Goal: Task Accomplishment & Management: Complete application form

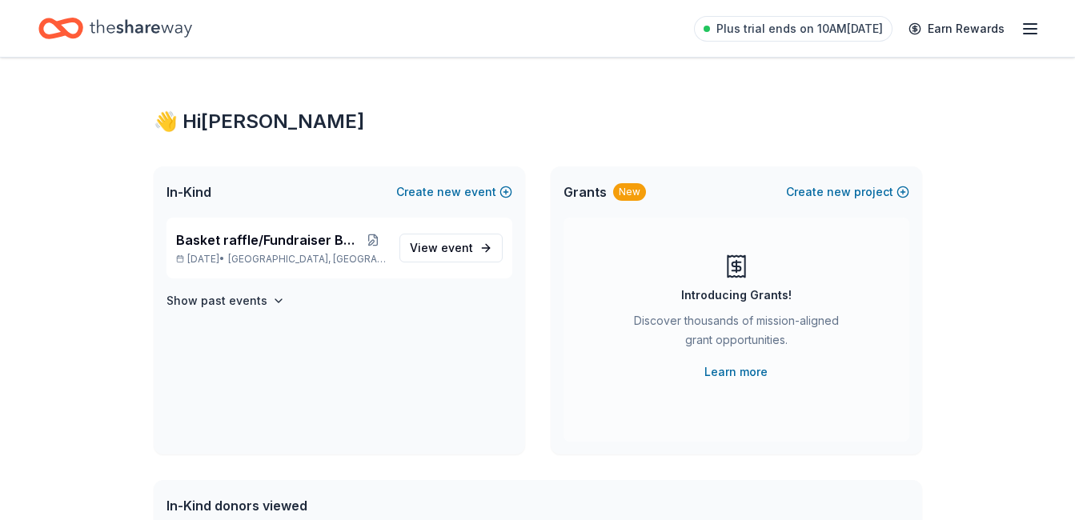
click at [110, 26] on icon "Home" at bounding box center [141, 28] width 102 height 33
click at [272, 301] on icon "button" at bounding box center [278, 301] width 13 height 13
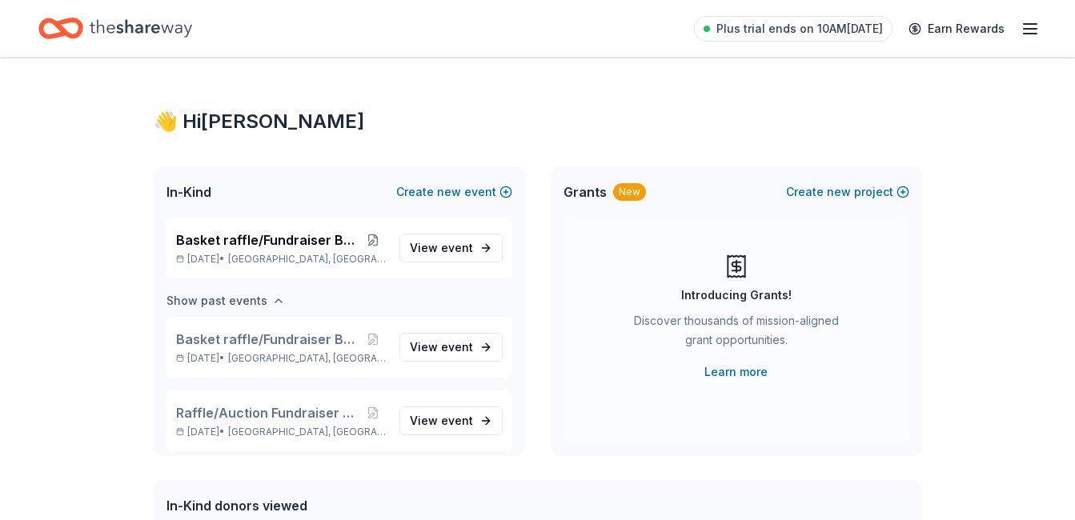
click at [272, 300] on icon "button" at bounding box center [278, 301] width 13 height 13
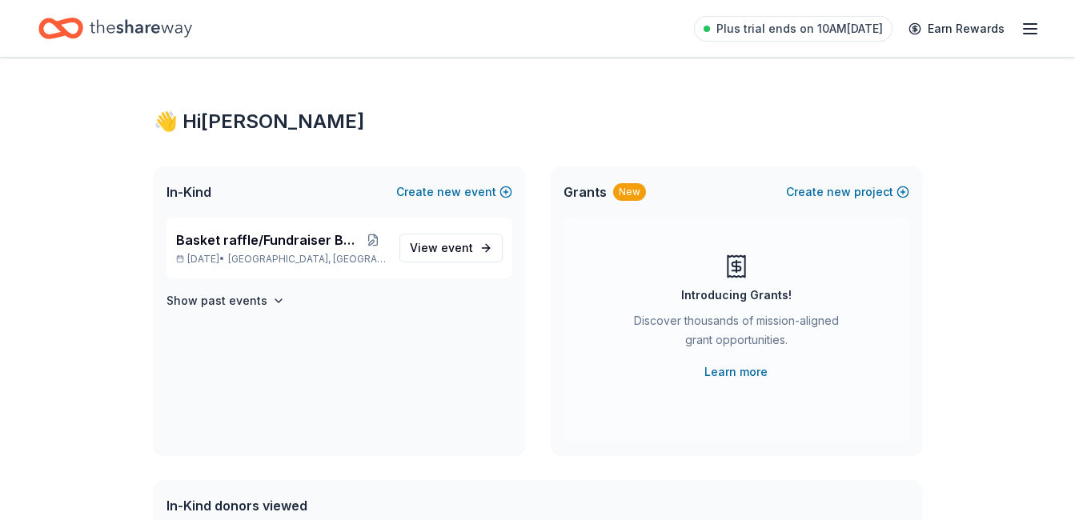
click at [62, 27] on icon "Home" at bounding box center [68, 28] width 25 height 16
click at [168, 23] on icon "Home" at bounding box center [141, 28] width 102 height 33
click at [1034, 29] on line "button" at bounding box center [1030, 29] width 13 height 0
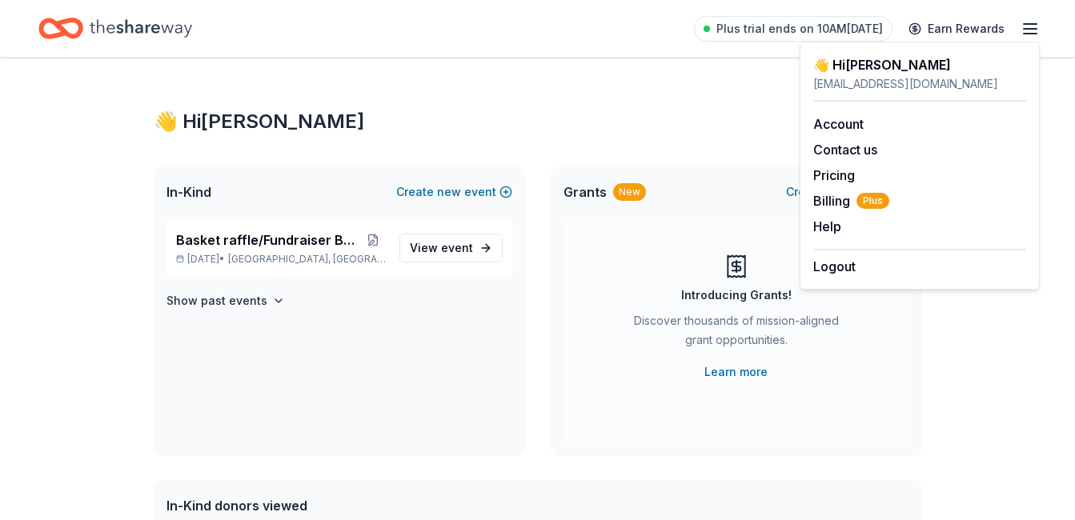
click at [326, 180] on div "In-Kind Create new event" at bounding box center [340, 192] width 372 height 51
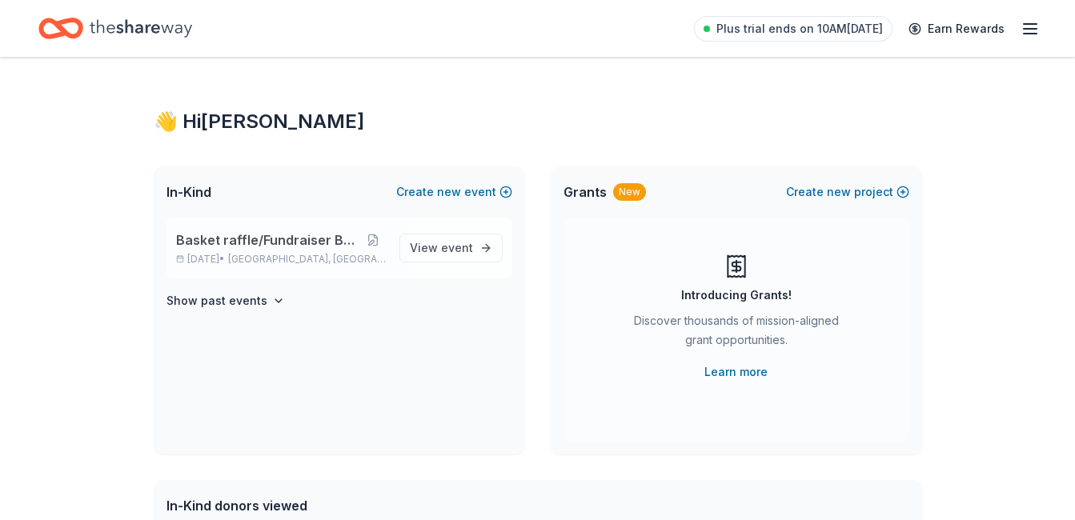
click at [234, 231] on span "Basket raffle/Fundraiser Breakfast" at bounding box center [268, 240] width 184 height 19
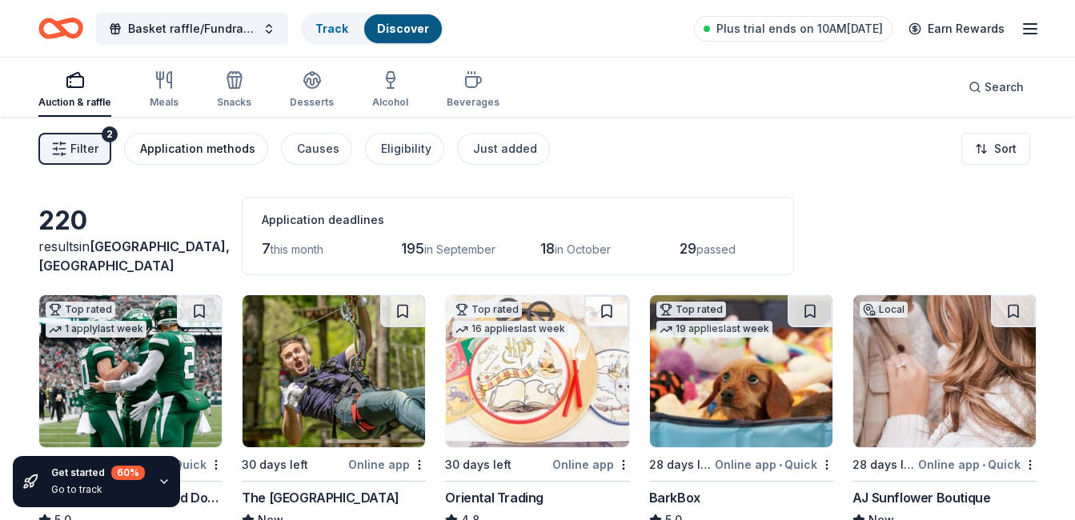
click at [192, 148] on div "Application methods" at bounding box center [197, 148] width 115 height 19
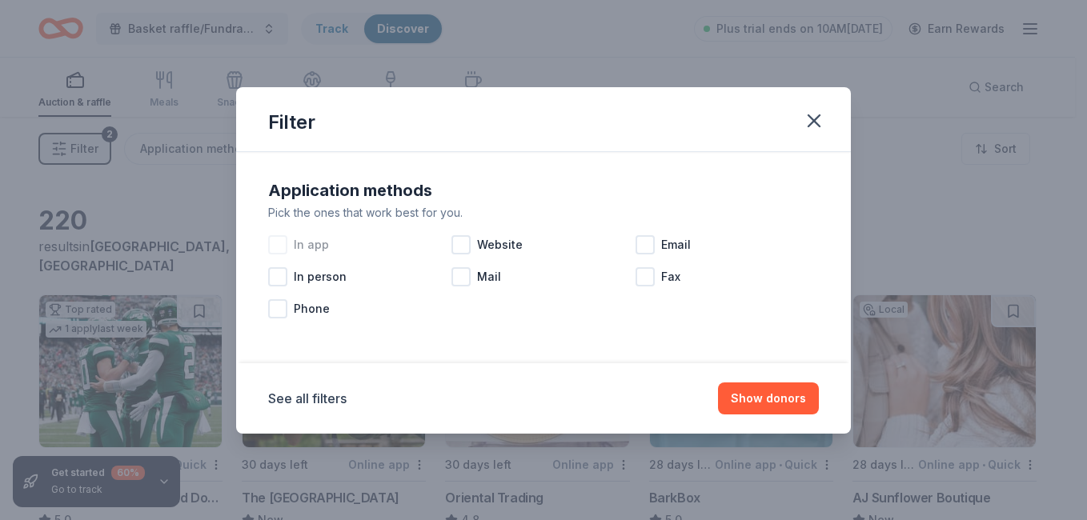
click at [279, 238] on div at bounding box center [277, 244] width 19 height 19
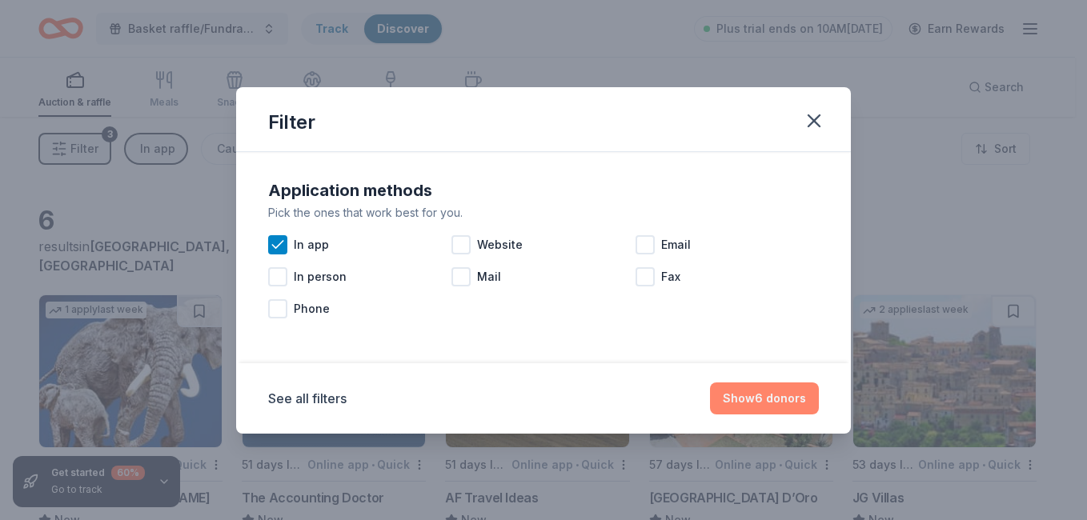
click at [779, 400] on button "Show 6 donors" at bounding box center [764, 399] width 109 height 32
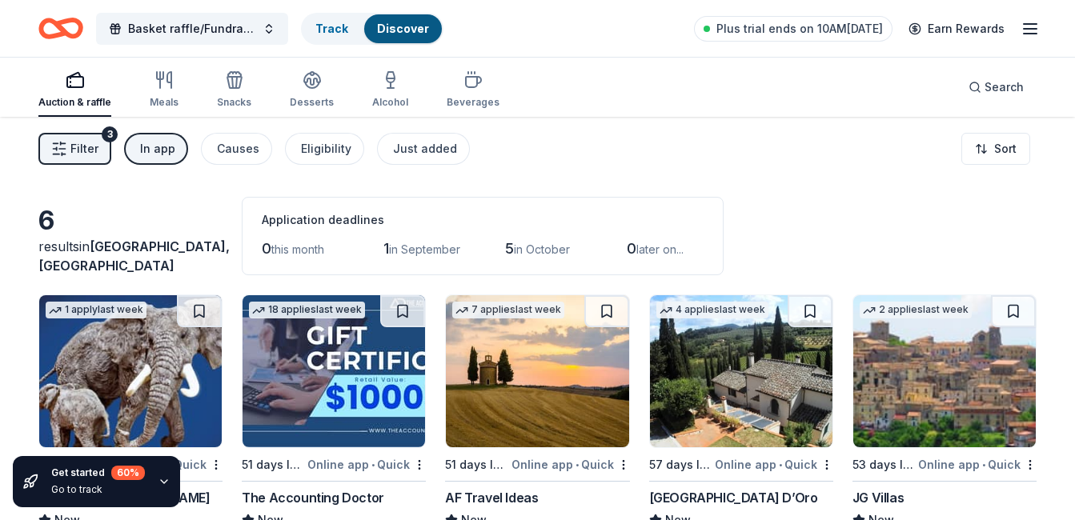
click at [97, 149] on span "Filter" at bounding box center [84, 148] width 28 height 19
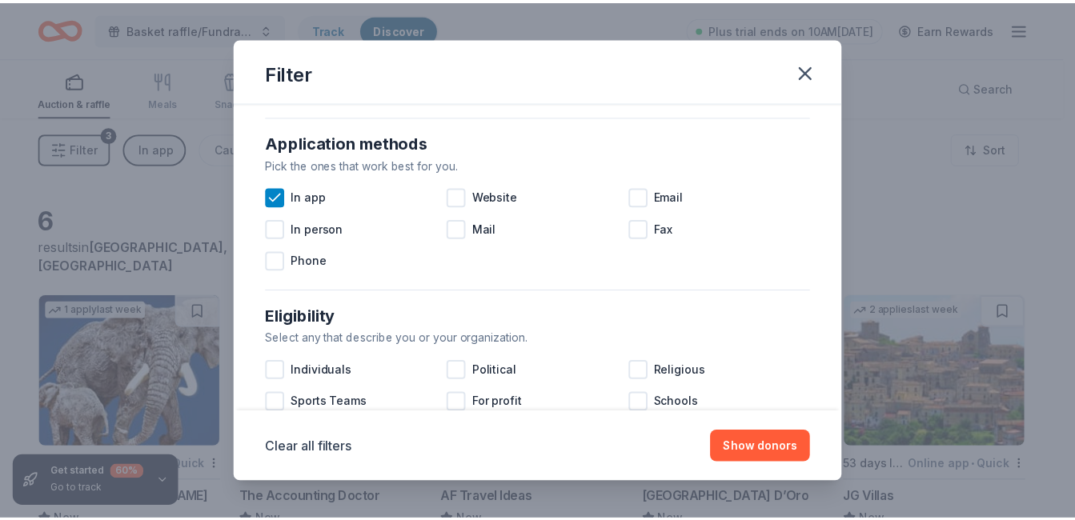
scroll to position [240, 0]
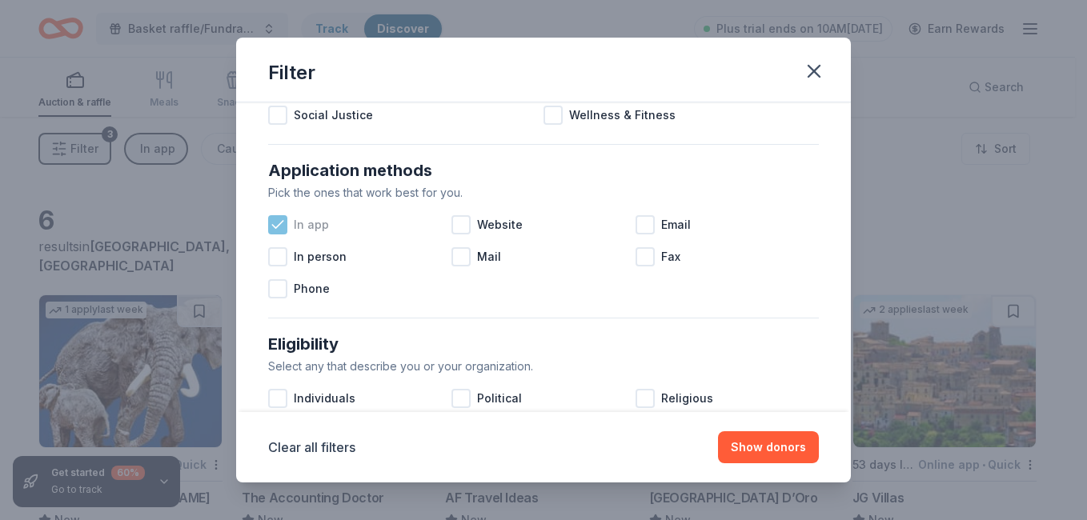
click at [279, 222] on icon at bounding box center [278, 225] width 16 height 16
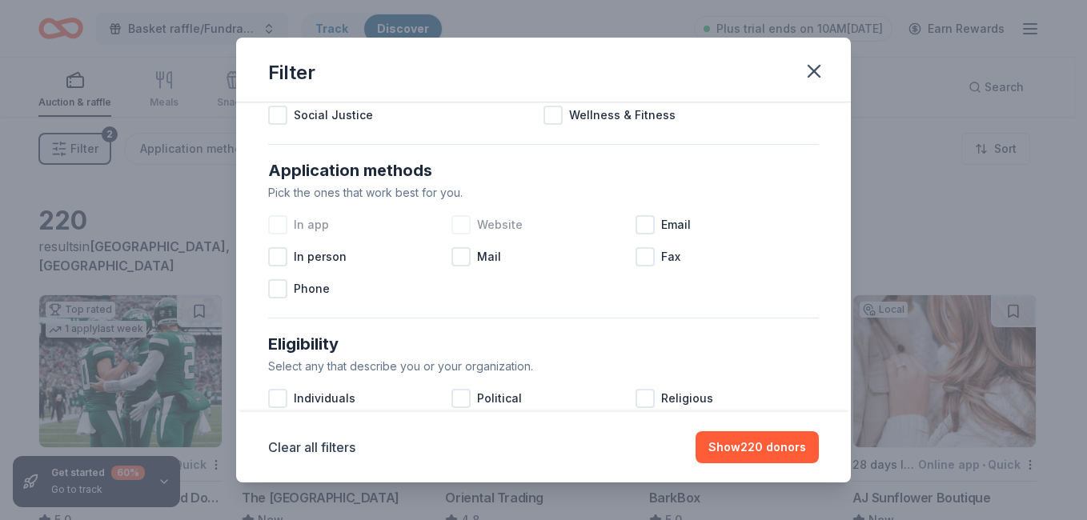
click at [463, 224] on div at bounding box center [461, 224] width 19 height 19
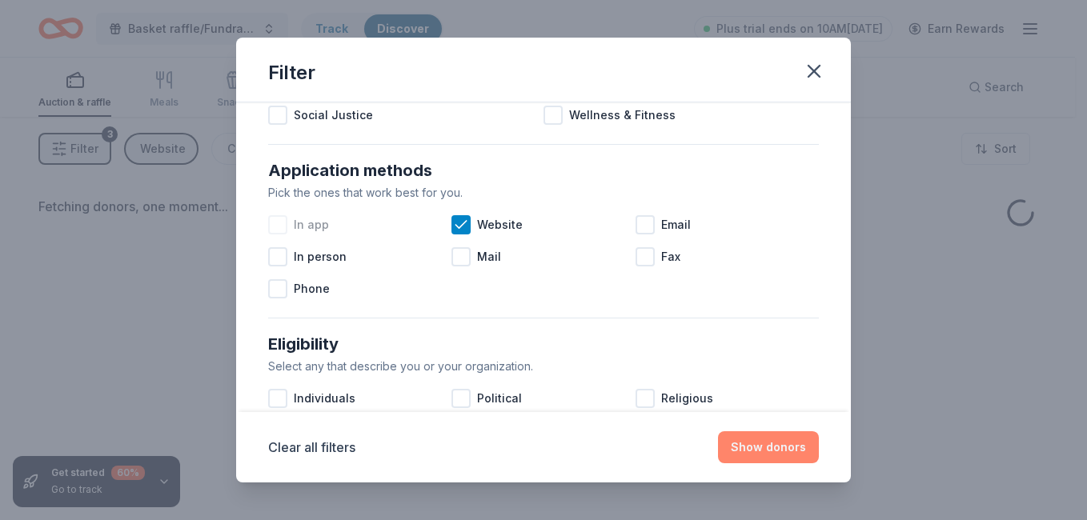
click at [786, 448] on button "Show donors" at bounding box center [768, 448] width 101 height 32
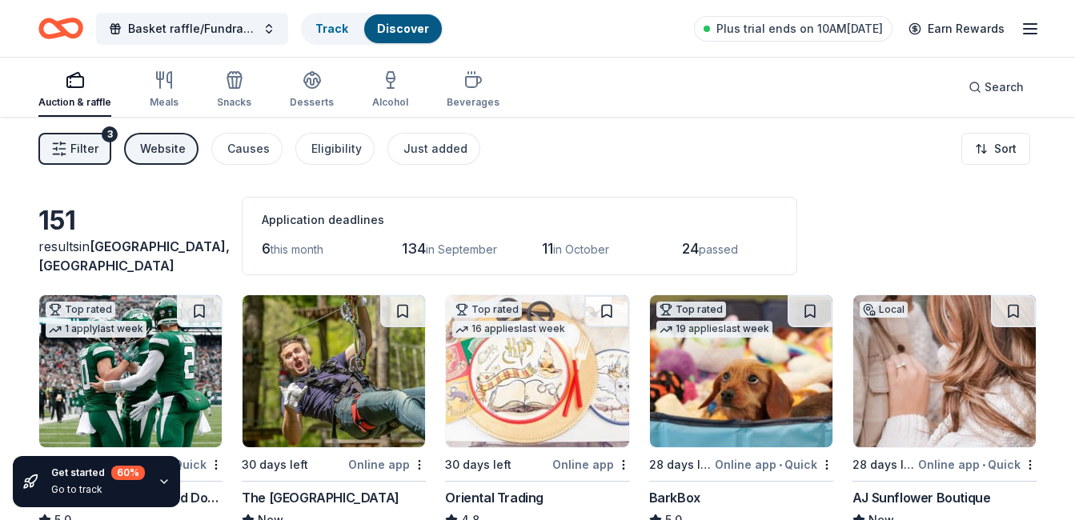
click at [64, 152] on icon "button" at bounding box center [59, 149] width 16 height 16
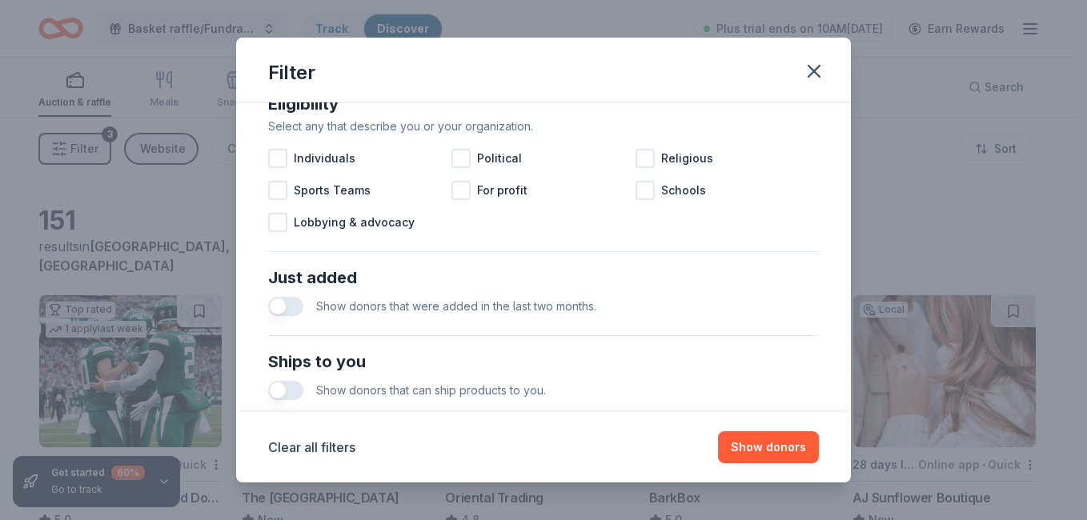
scroll to position [561, 0]
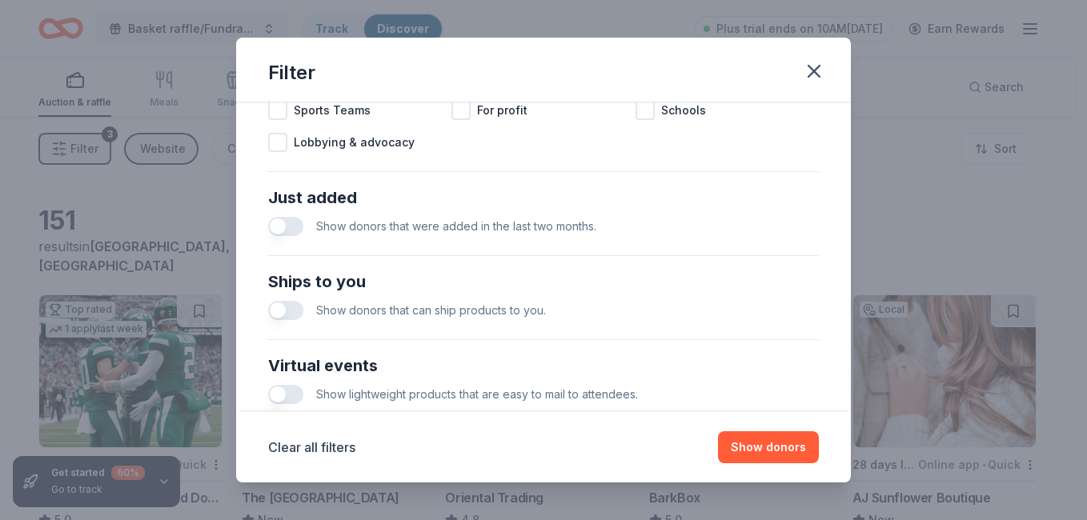
click at [283, 223] on button "button" at bounding box center [285, 226] width 35 height 19
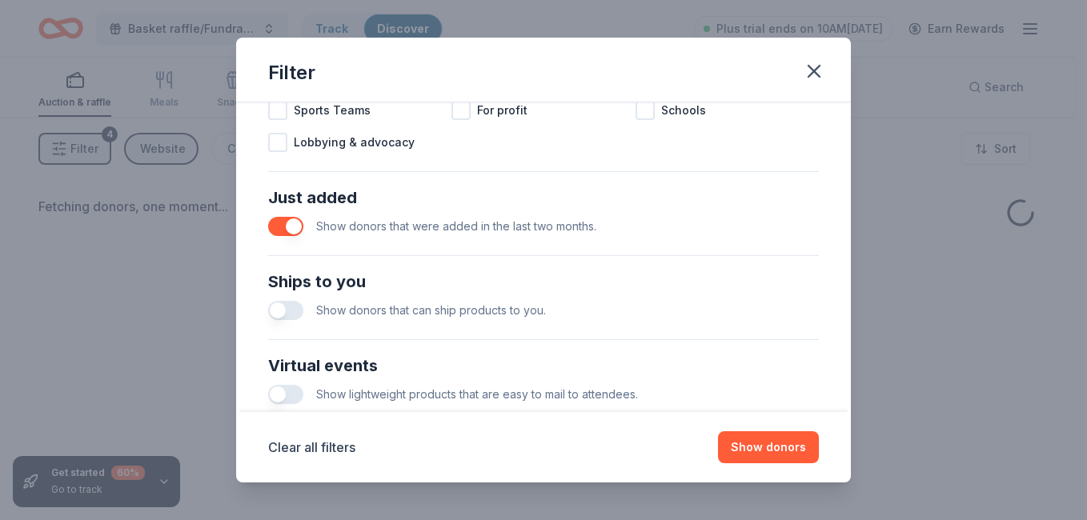
click at [276, 307] on button "button" at bounding box center [285, 310] width 35 height 19
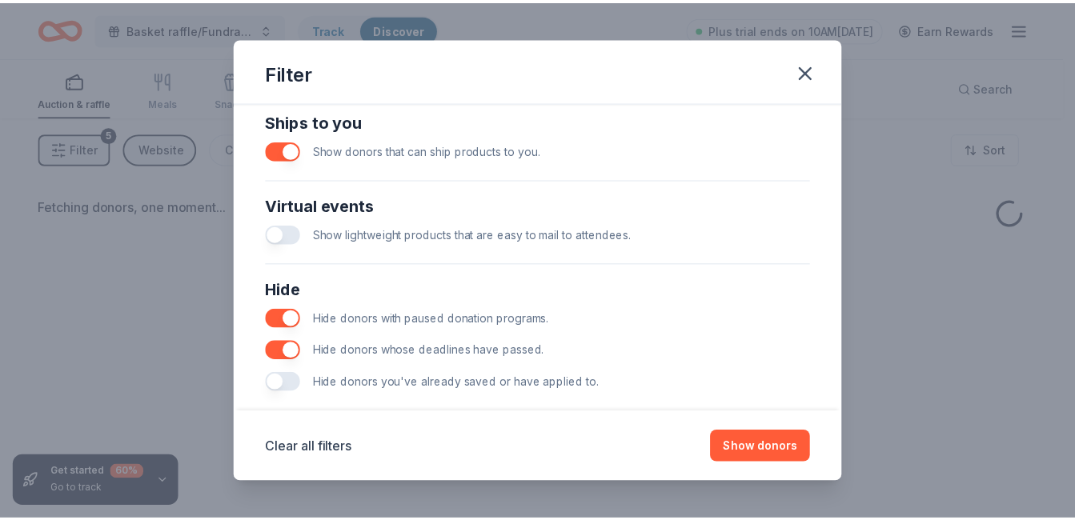
scroll to position [745, 0]
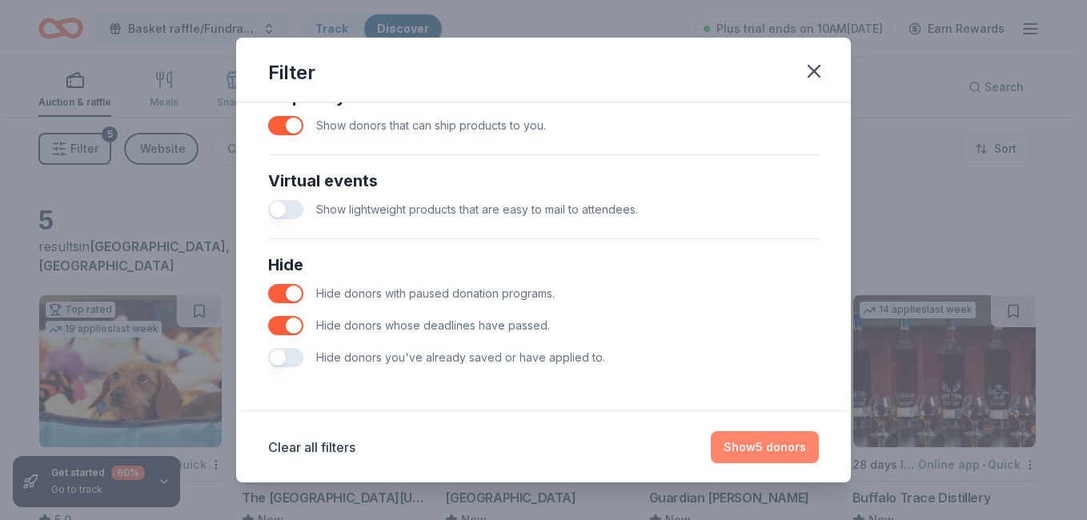
click at [794, 449] on button "Show 5 donors" at bounding box center [765, 448] width 108 height 32
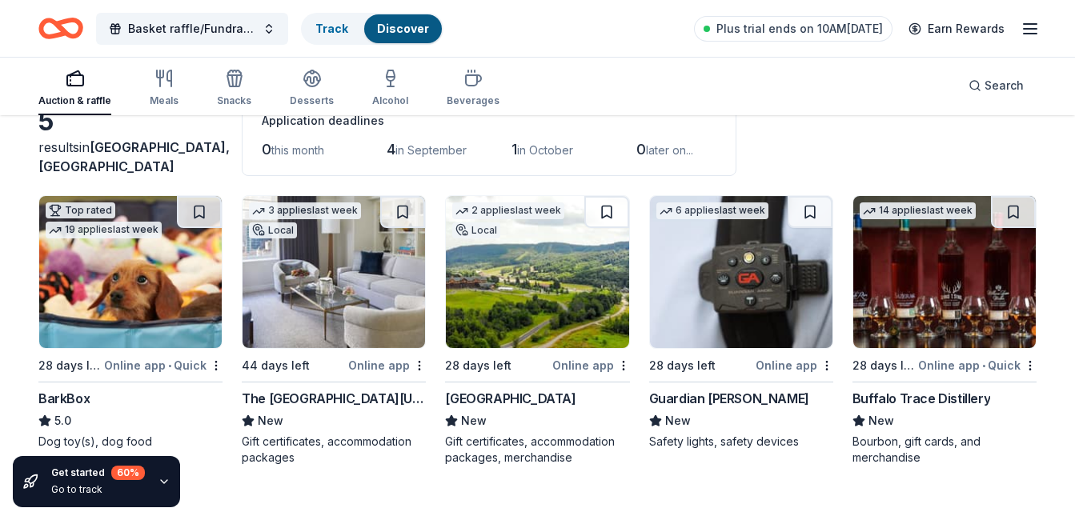
scroll to position [117, 0]
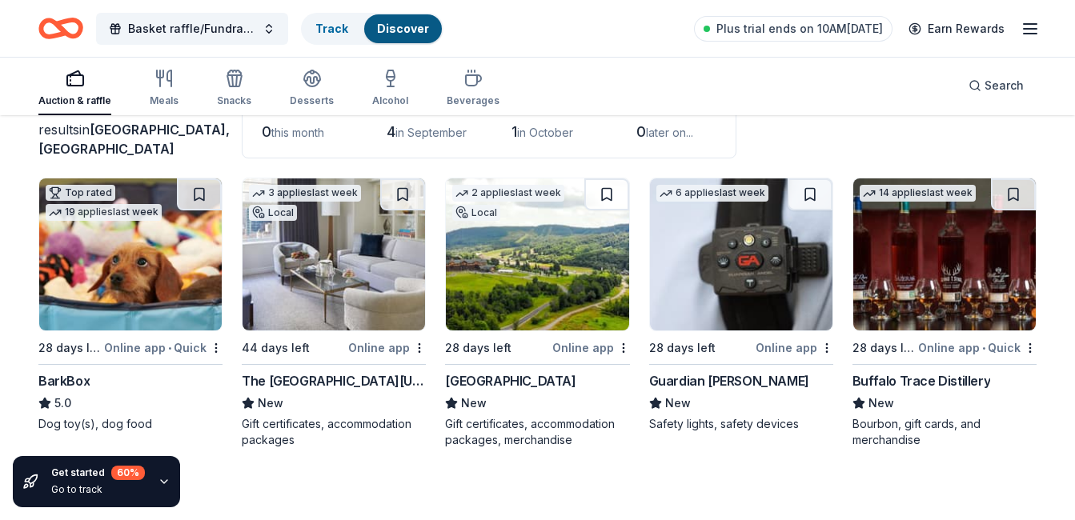
click at [532, 286] on img at bounding box center [537, 255] width 183 height 152
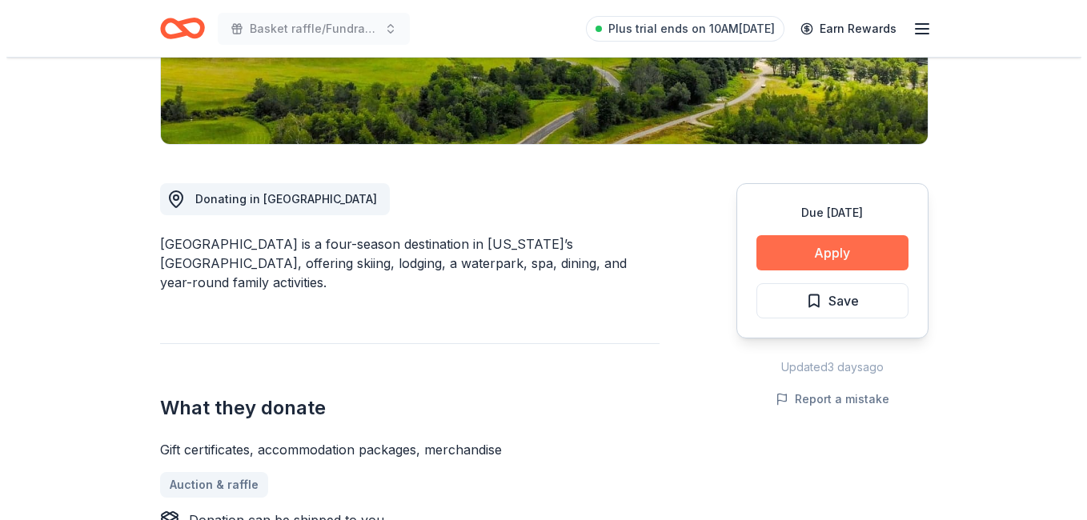
scroll to position [320, 0]
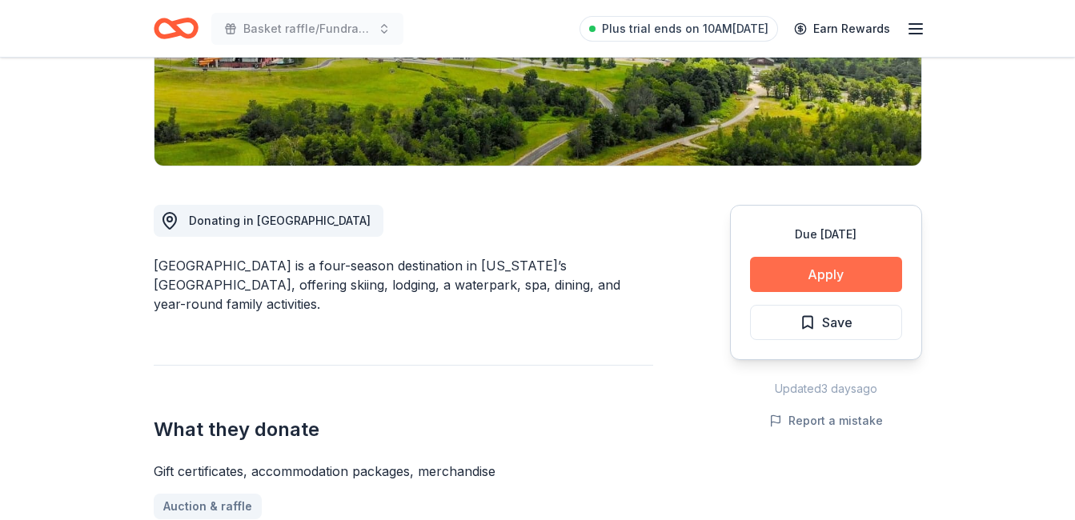
click at [820, 278] on button "Apply" at bounding box center [826, 274] width 152 height 35
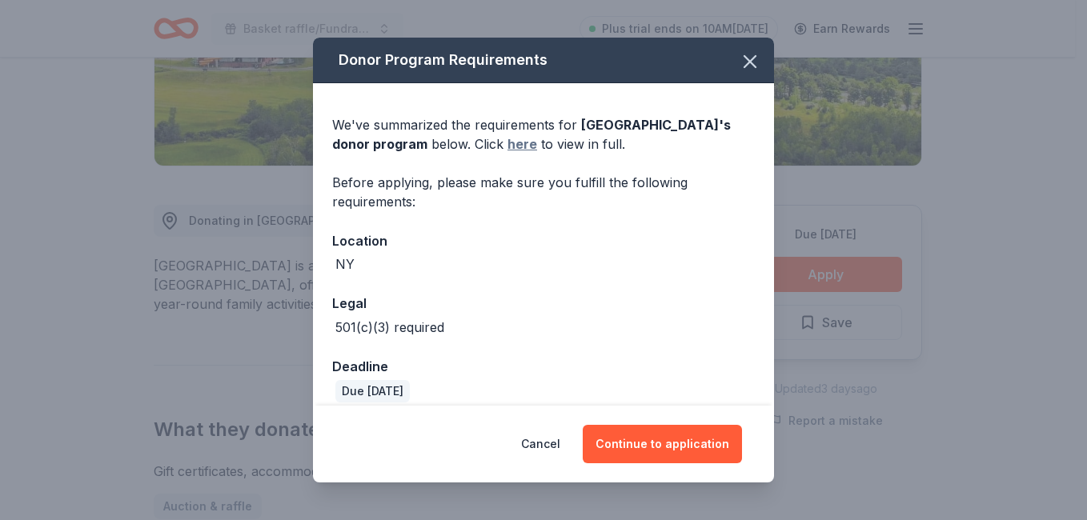
click at [537, 144] on link "here" at bounding box center [523, 144] width 30 height 19
